Goal: Task Accomplishment & Management: Use online tool/utility

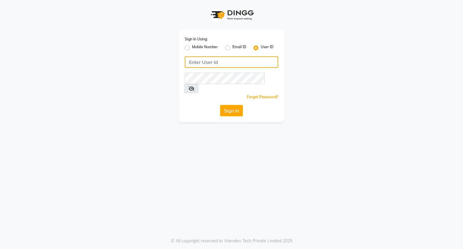
type input "[EMAIL_ADDRESS][DOMAIN_NAME]"
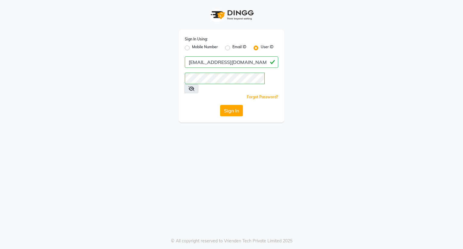
click at [332, 18] on div "Sign In Using: Mobile Number Email ID User ID [EMAIL_ADDRESS][DOMAIN_NAME] Reme…" at bounding box center [232, 61] width 344 height 122
click at [235, 105] on button "Sign In" at bounding box center [231, 110] width 23 height 11
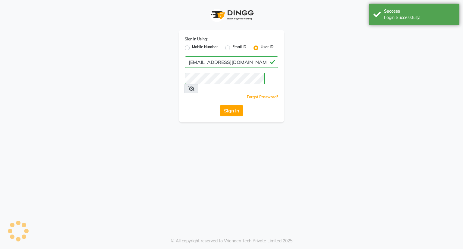
select select "8444"
select select "service"
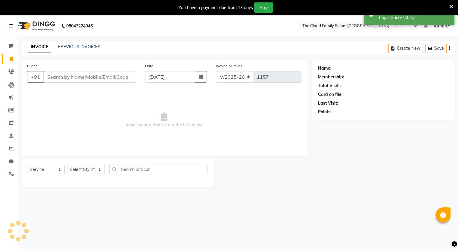
select select "en"
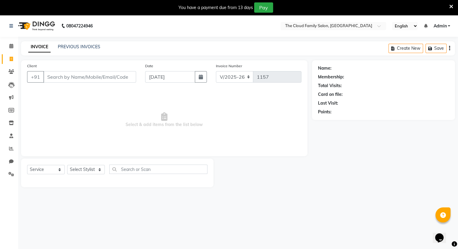
click at [450, 5] on icon at bounding box center [452, 6] width 4 height 5
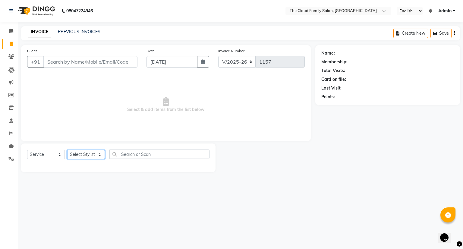
click at [100, 153] on select "Select Stylist Amrapali Bhumi OM [PERSON_NAME] [PERSON_NAME]" at bounding box center [86, 154] width 38 height 9
select select "83357"
click at [67, 150] on select "Select Stylist Amrapali Bhumi OM [PERSON_NAME] [PERSON_NAME]" at bounding box center [86, 154] width 38 height 9
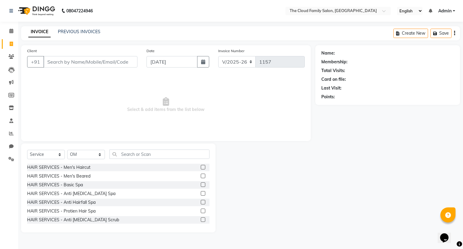
click at [201, 174] on label at bounding box center [203, 176] width 5 height 5
click at [201, 174] on input "checkbox" at bounding box center [203, 176] width 4 height 4
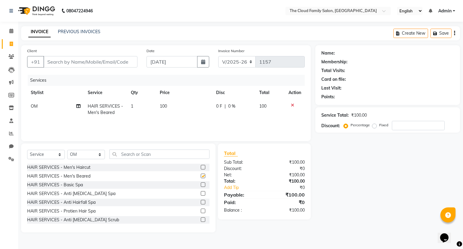
checkbox input "false"
click at [82, 67] on input "Client" at bounding box center [90, 61] width 94 height 11
click at [63, 60] on input "Client" at bounding box center [90, 61] width 94 height 11
type input "7"
type input "0"
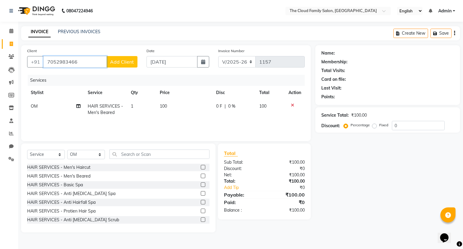
type input "7052983466"
click at [121, 61] on span "Add Client" at bounding box center [122, 62] width 24 height 6
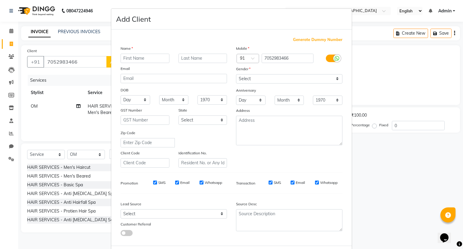
click at [121, 61] on input "text" at bounding box center [145, 58] width 49 height 9
type input "[PERSON_NAME]"
click at [241, 69] on label "Gender" at bounding box center [243, 68] width 14 height 5
click at [242, 79] on select "Select [DEMOGRAPHIC_DATA] [DEMOGRAPHIC_DATA] Other Prefer Not To Say" at bounding box center [289, 78] width 106 height 9
select select "[DEMOGRAPHIC_DATA]"
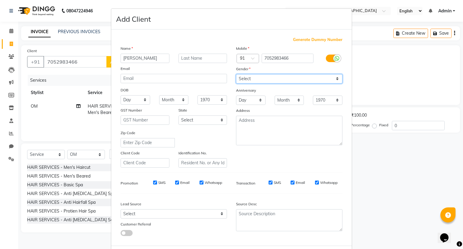
click at [236, 74] on select "Select [DEMOGRAPHIC_DATA] [DEMOGRAPHIC_DATA] Other Prefer Not To Say" at bounding box center [289, 78] width 106 height 9
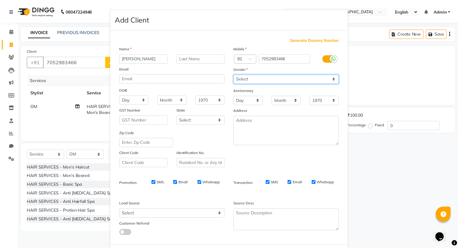
scroll to position [32, 0]
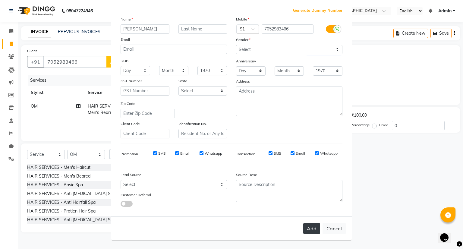
click at [309, 226] on button "Add" at bounding box center [311, 228] width 17 height 11
select select
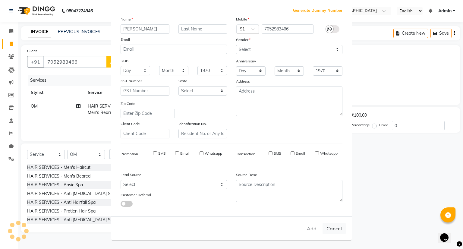
select select
checkbox input "false"
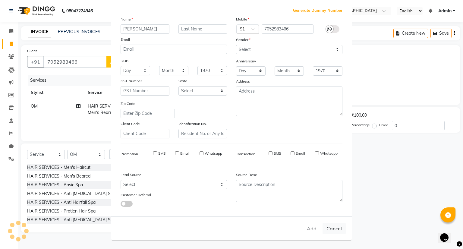
checkbox input "false"
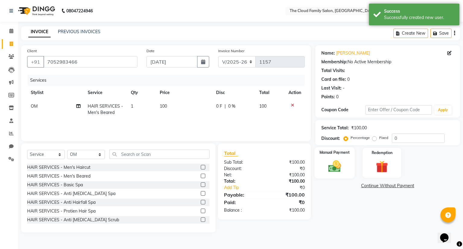
click at [326, 153] on label "Manual Payment" at bounding box center [334, 152] width 30 height 6
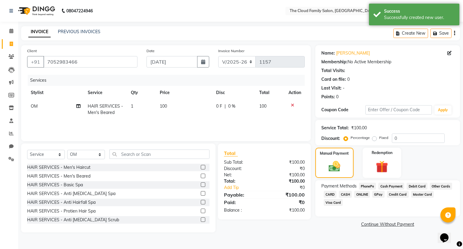
click at [346, 194] on span "CASH" at bounding box center [345, 194] width 13 height 7
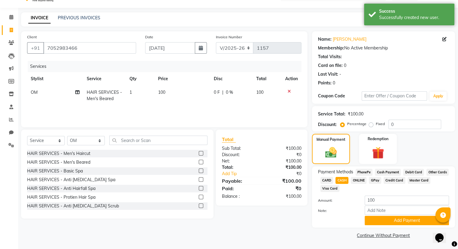
scroll to position [14, 0]
click at [400, 221] on button "Add Payment" at bounding box center [407, 220] width 84 height 9
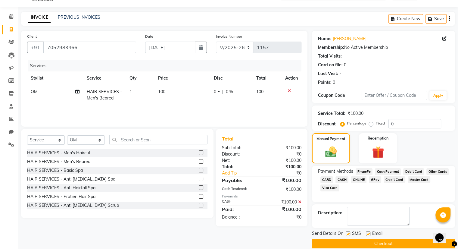
click at [389, 241] on button "Checkout" at bounding box center [383, 243] width 143 height 9
